Goal: Find specific page/section: Find specific page/section

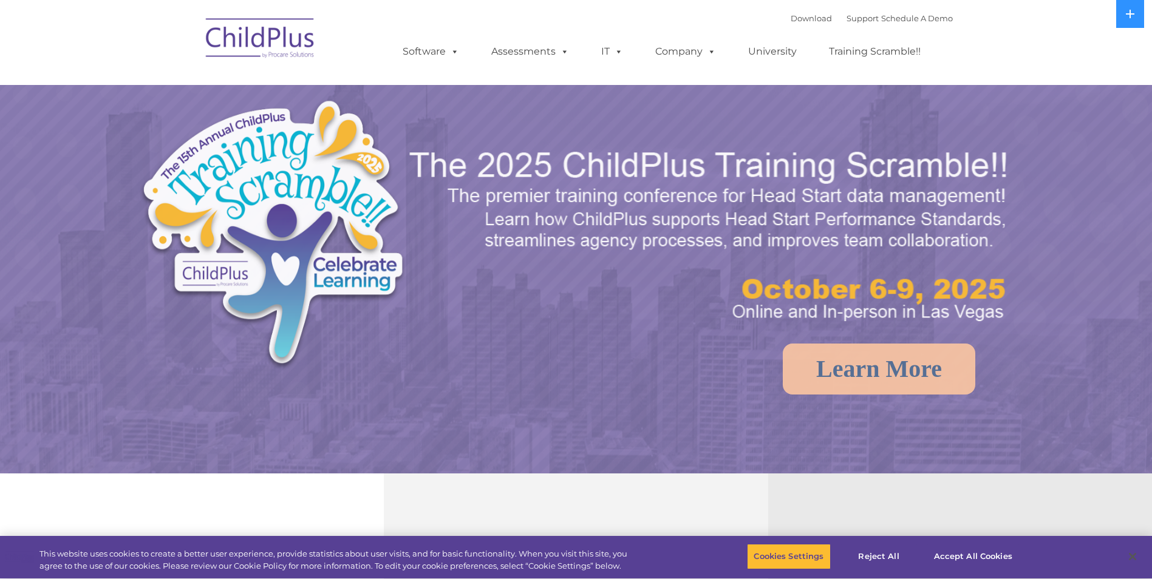
select select "MEDIUM"
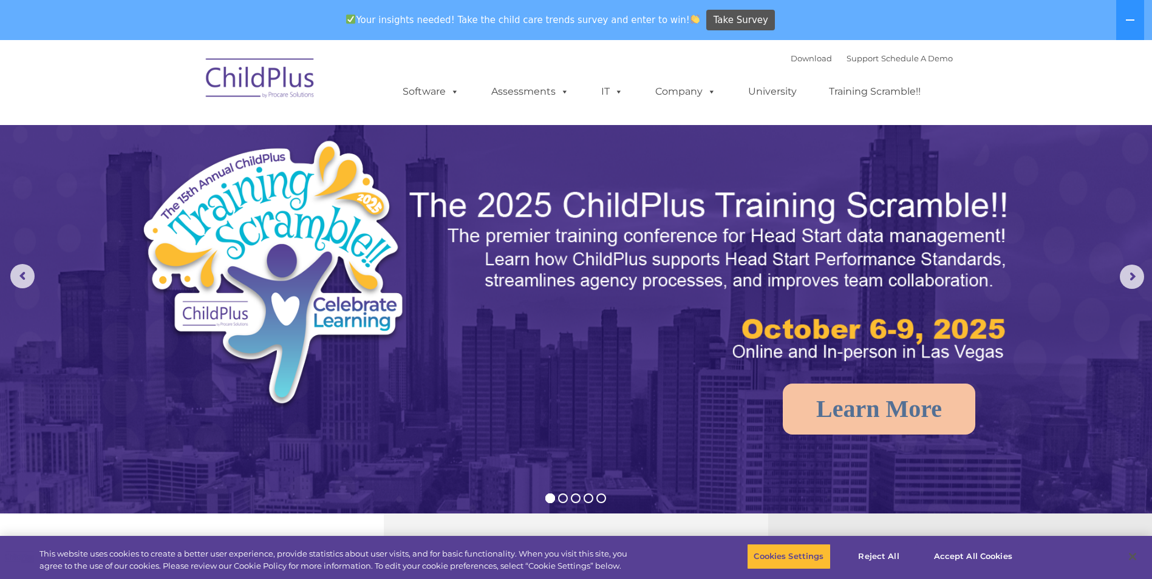
click at [221, 68] on img at bounding box center [260, 80] width 121 height 61
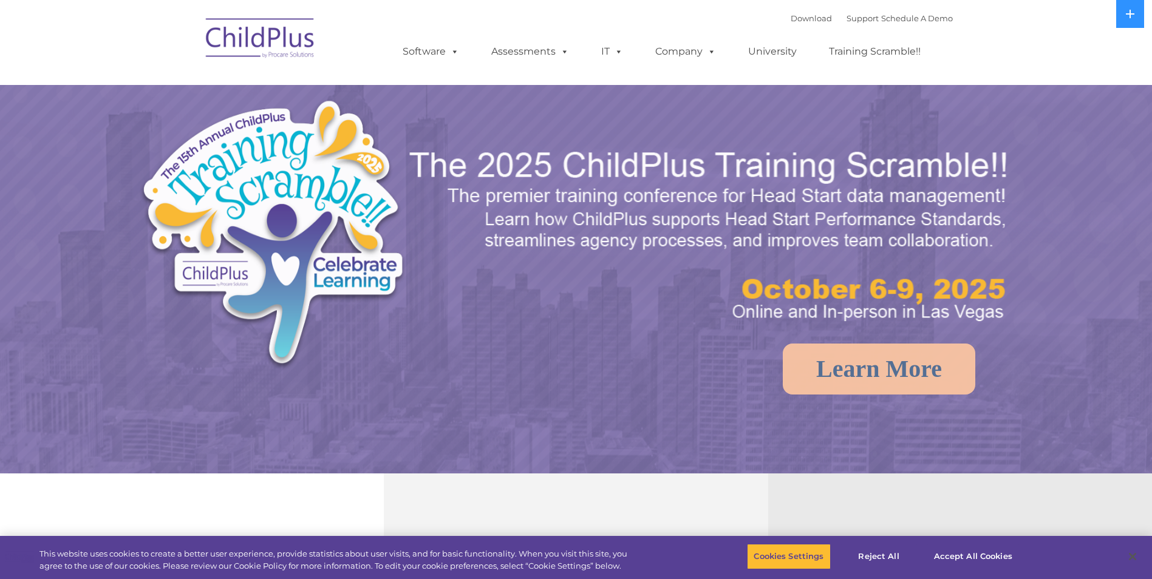
select select "MEDIUM"
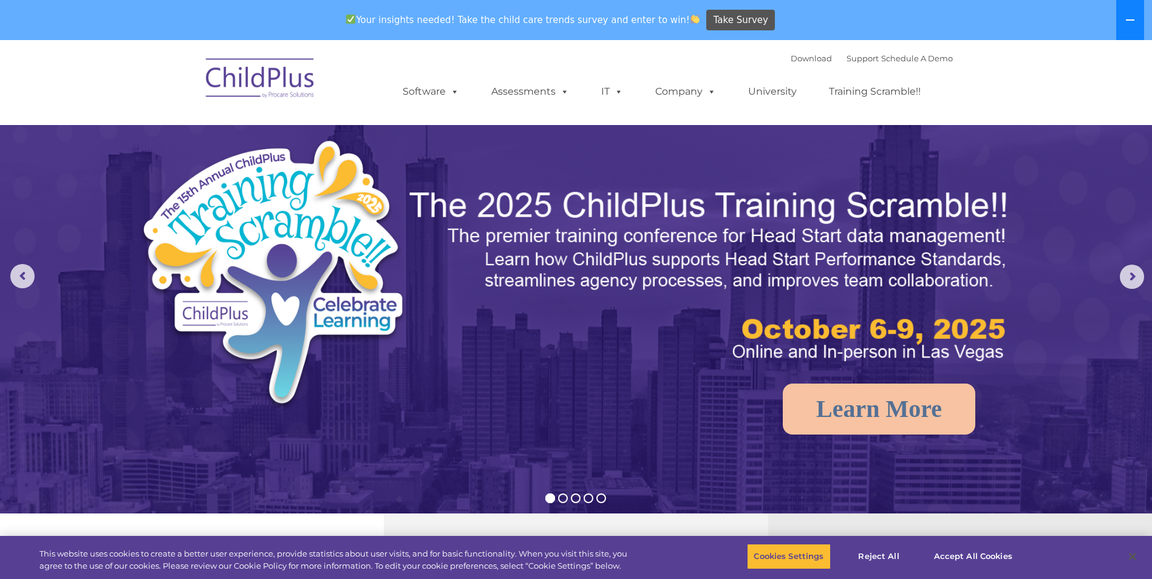
click at [1132, 29] on button at bounding box center [1130, 20] width 28 height 40
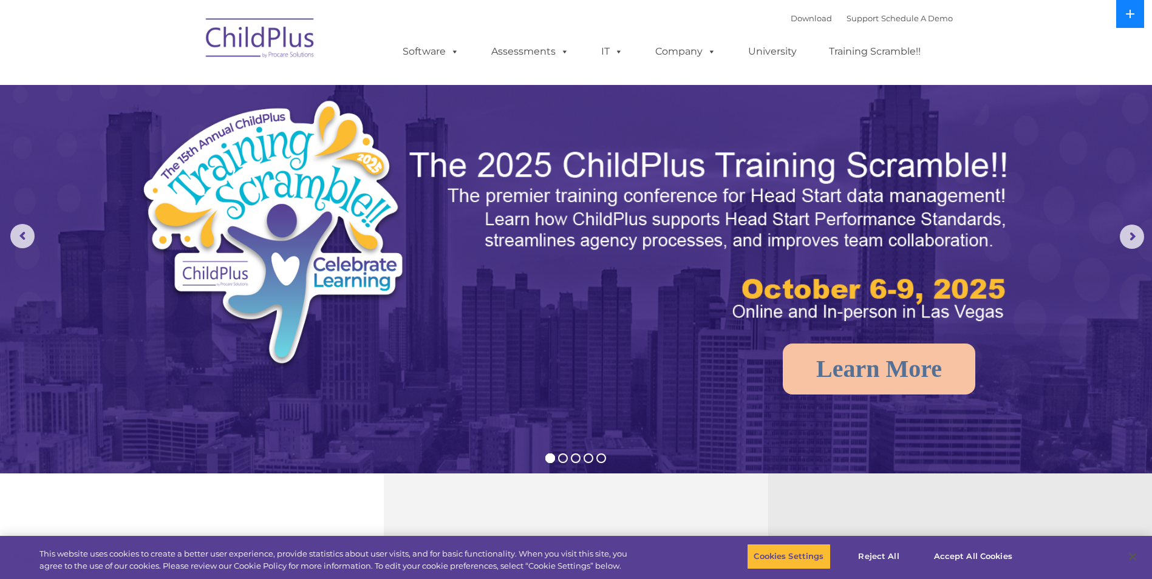
click at [1132, 21] on button at bounding box center [1130, 14] width 28 height 28
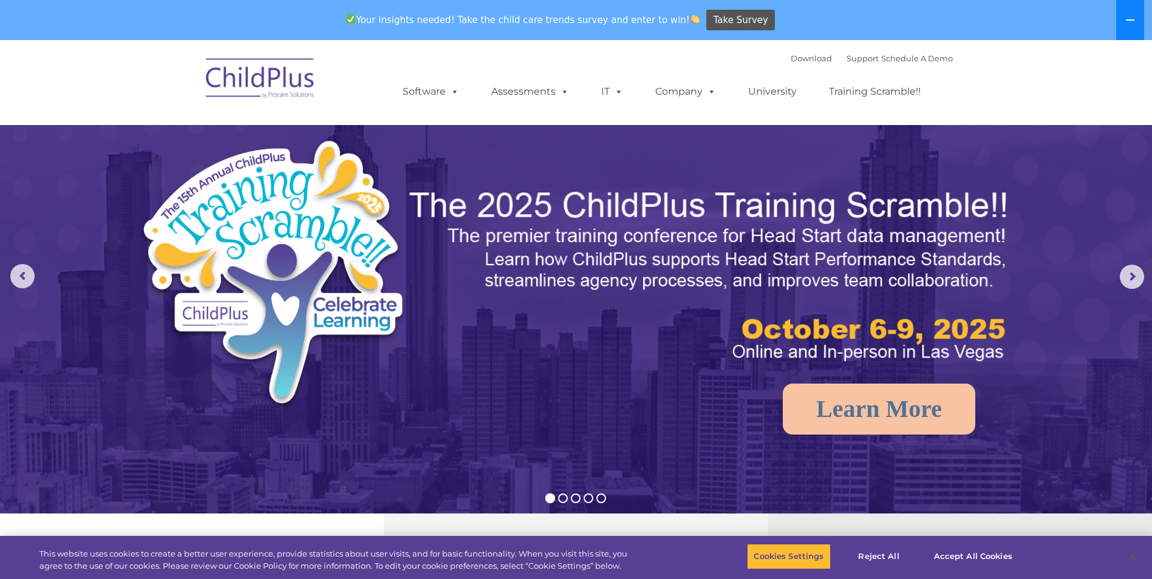
click at [1132, 21] on icon at bounding box center [1130, 20] width 10 height 10
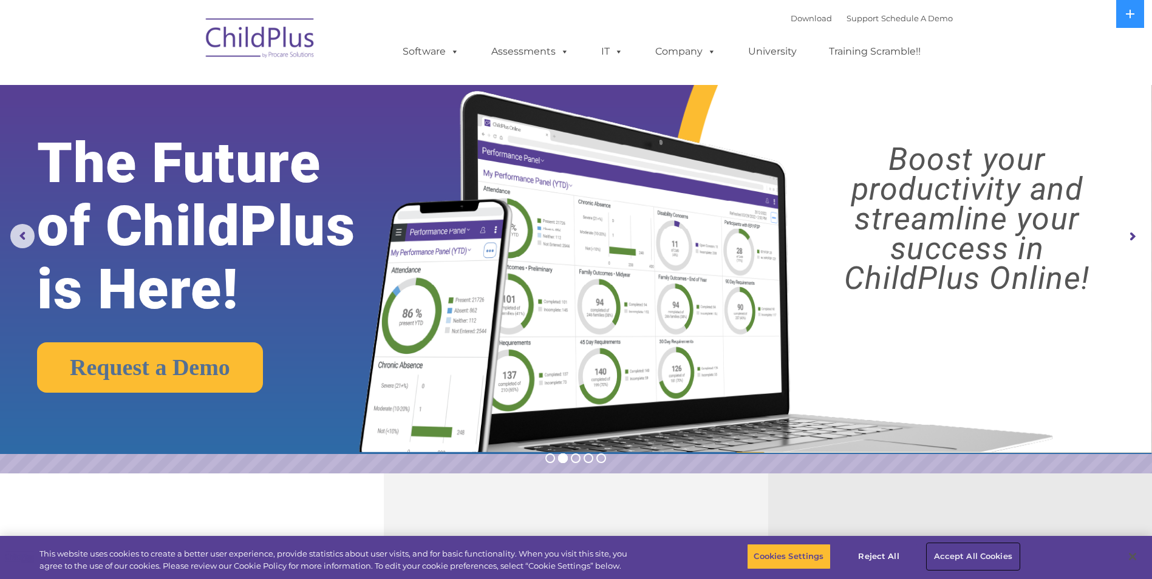
click at [968, 558] on button "Accept All Cookies" at bounding box center [973, 557] width 92 height 26
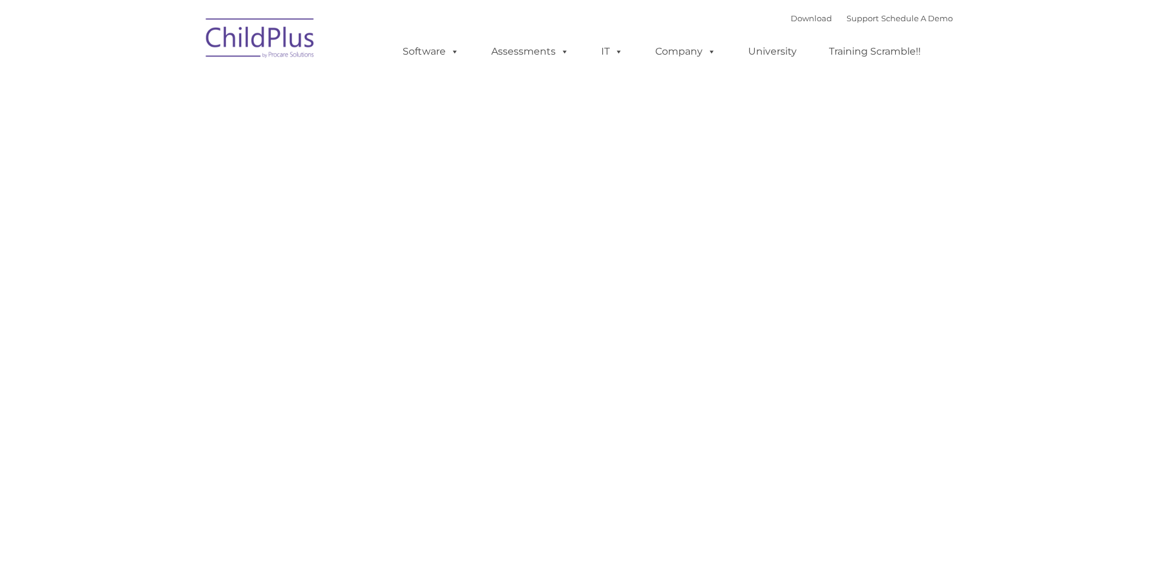
type input ""
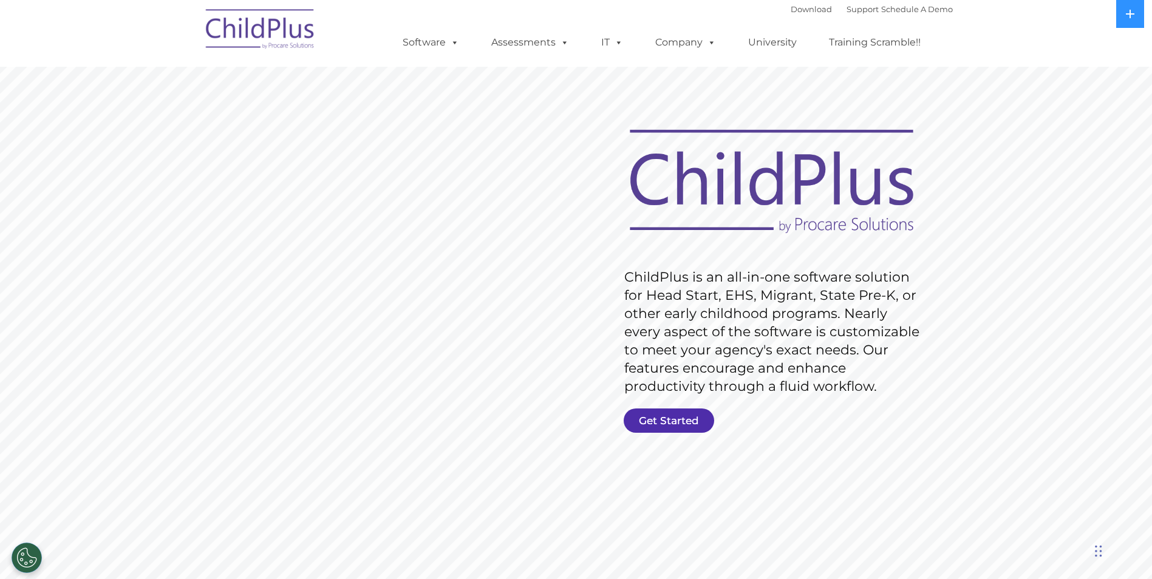
click at [650, 412] on link "Get Started" at bounding box center [669, 421] width 90 height 24
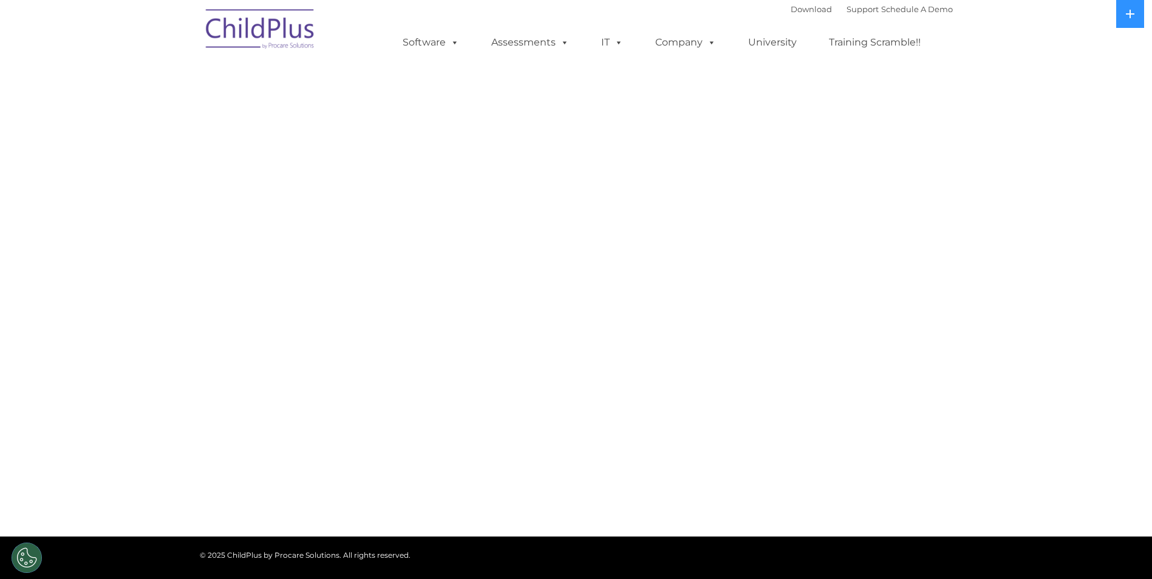
select select "MEDIUM"
